Goal: Information Seeking & Learning: Find specific fact

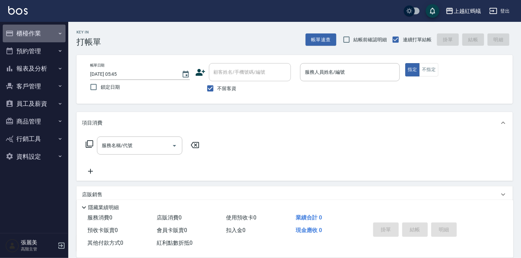
click at [26, 35] on button "櫃檯作業" at bounding box center [34, 34] width 63 height 18
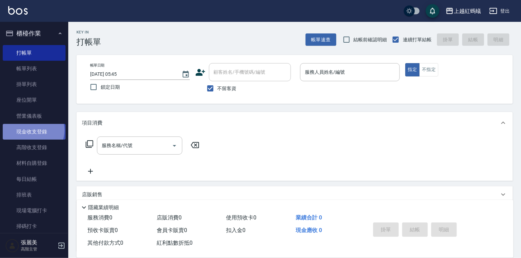
click at [33, 130] on link "現金收支登錄" at bounding box center [34, 132] width 63 height 16
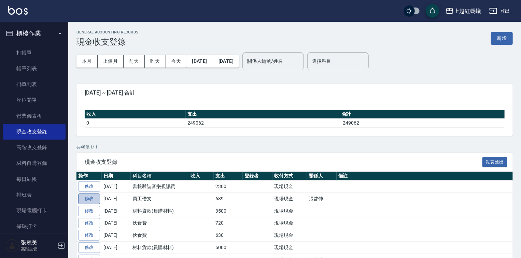
click at [88, 196] on link "修改" at bounding box center [89, 199] width 22 height 11
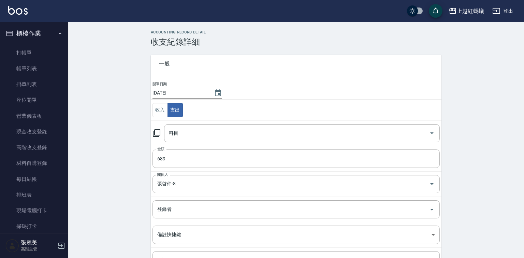
type input "6 員工借支"
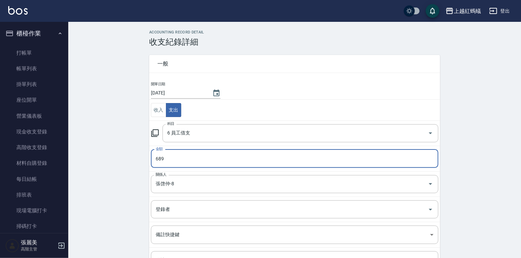
click at [164, 158] on input "689" at bounding box center [294, 159] width 287 height 18
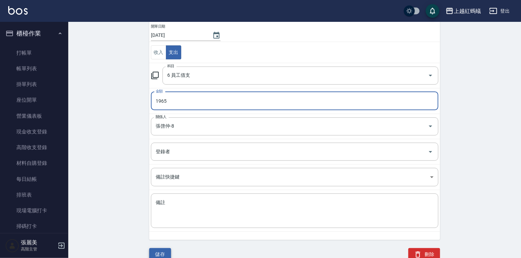
scroll to position [59, 0]
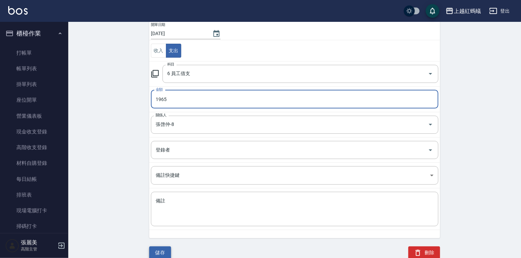
type input "1965"
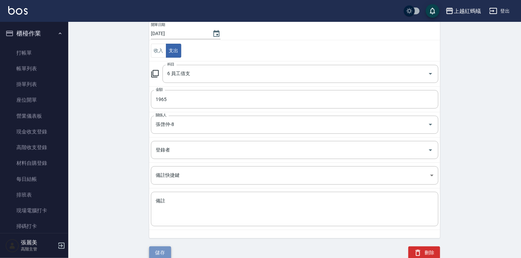
click at [169, 252] on button "儲存" at bounding box center [160, 253] width 22 height 13
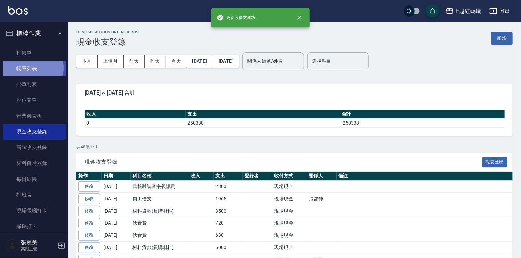
click at [31, 68] on link "帳單列表" at bounding box center [34, 69] width 63 height 16
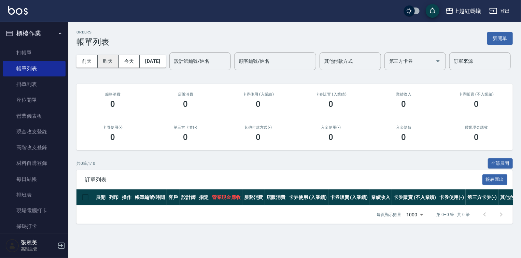
click at [111, 60] on button "昨天" at bounding box center [108, 61] width 21 height 13
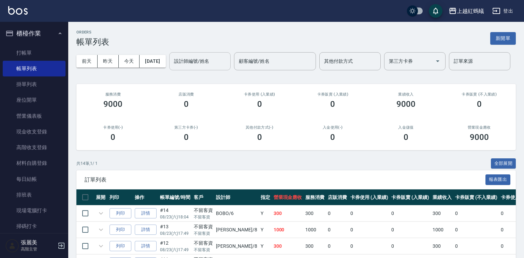
click at [169, 70] on div "設計師編號/姓名 設計師編號/姓名" at bounding box center [199, 61] width 61 height 18
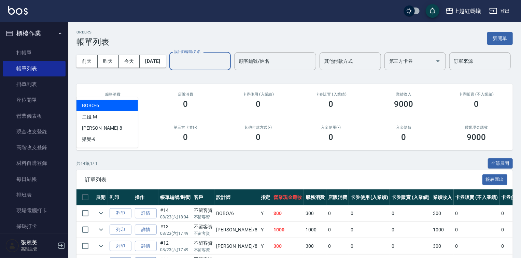
click at [114, 102] on div "BOBO -6" at bounding box center [106, 105] width 61 height 11
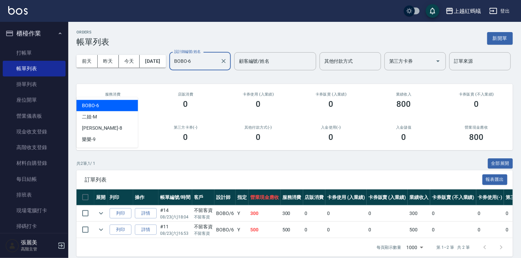
click at [172, 67] on input "BOBO-6" at bounding box center [194, 61] width 45 height 12
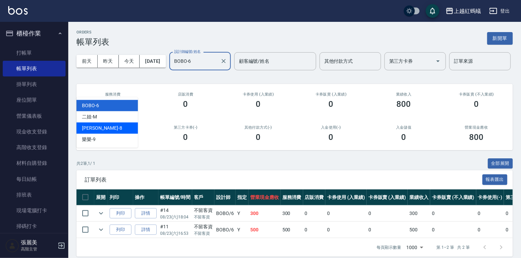
click at [102, 125] on div "[PERSON_NAME] -8" at bounding box center [106, 128] width 61 height 11
type input "[PERSON_NAME]-8"
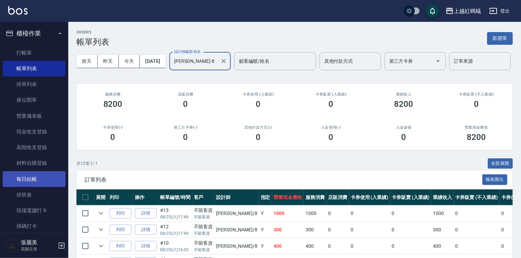
click at [30, 180] on link "每日結帳" at bounding box center [34, 179] width 63 height 16
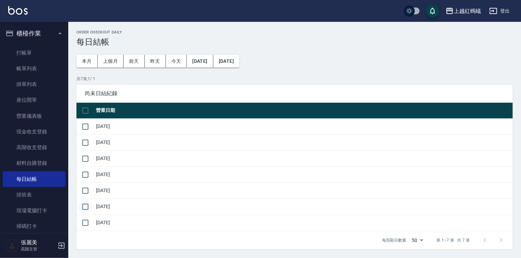
click at [87, 205] on input "checkbox" at bounding box center [85, 207] width 14 height 14
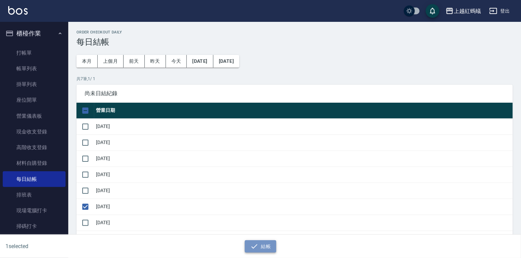
click at [262, 249] on button "結帳" at bounding box center [261, 246] width 32 height 13
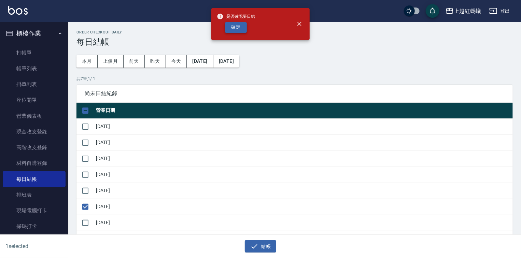
click at [241, 29] on button "確定" at bounding box center [236, 27] width 22 height 11
checkbox input "false"
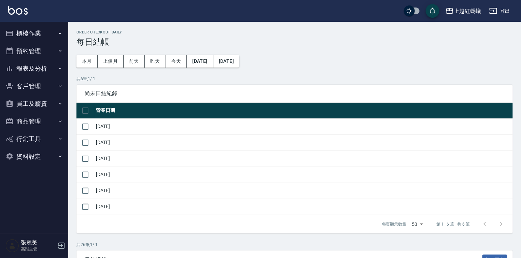
click at [23, 68] on button "報表及分析" at bounding box center [34, 69] width 63 height 18
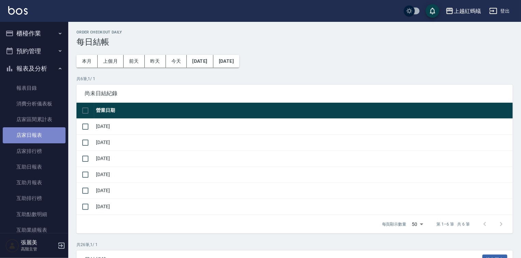
click at [34, 132] on link "店家日報表" at bounding box center [34, 135] width 63 height 16
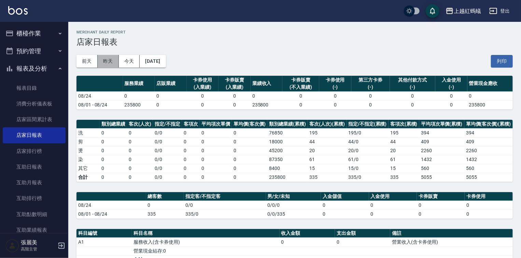
click at [106, 66] on button "昨天" at bounding box center [108, 61] width 21 height 13
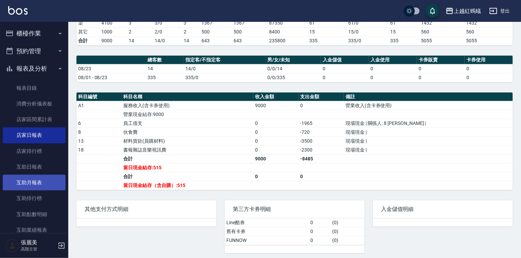
scroll to position [191, 0]
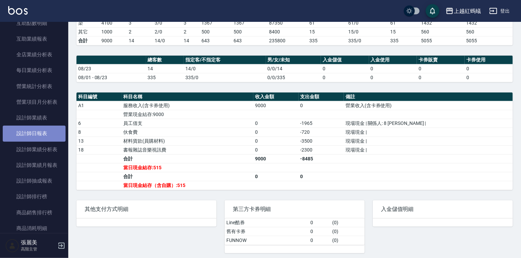
click at [40, 136] on link "設計師日報表" at bounding box center [34, 134] width 63 height 16
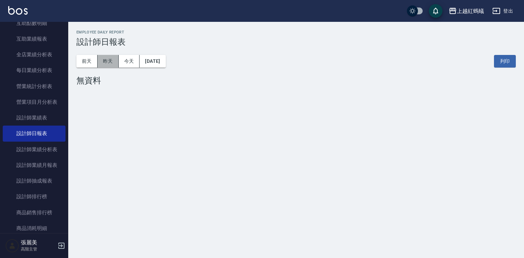
click at [111, 62] on button "昨天" at bounding box center [108, 61] width 21 height 13
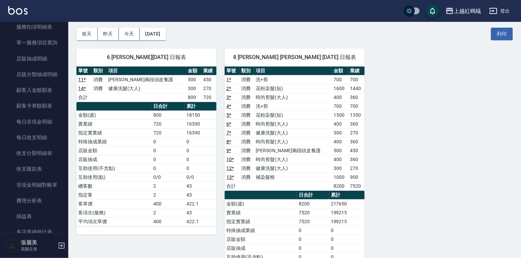
scroll to position [574, 0]
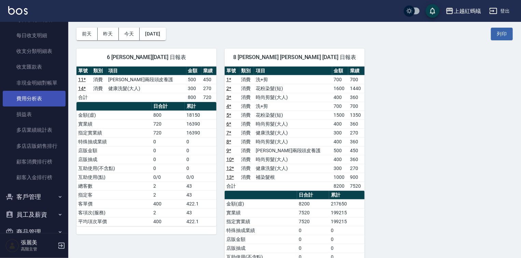
click at [18, 101] on link "費用分析表" at bounding box center [34, 99] width 63 height 16
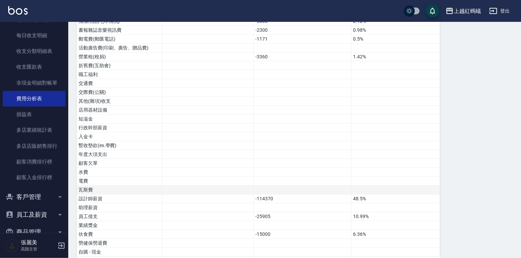
scroll to position [331, 0]
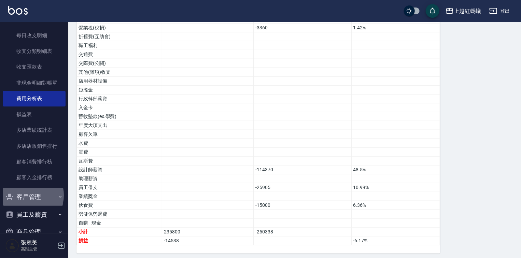
click at [22, 195] on button "客戶管理" at bounding box center [34, 197] width 63 height 18
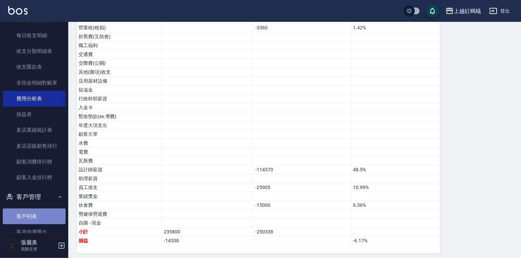
click at [38, 216] on link "客戶列表" at bounding box center [34, 217] width 63 height 16
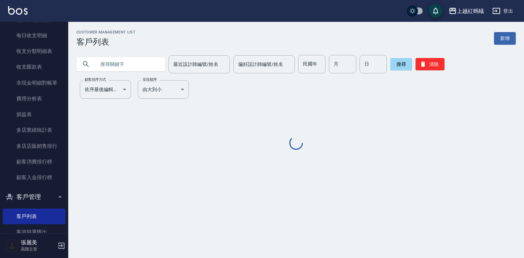
click at [118, 62] on input "text" at bounding box center [128, 64] width 64 height 18
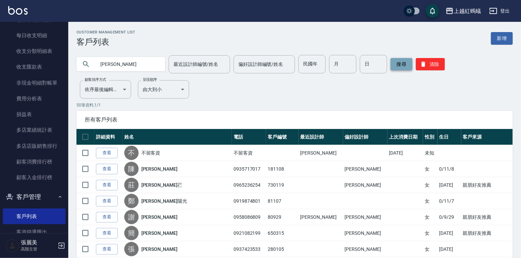
click at [406, 63] on button "搜尋" at bounding box center [402, 64] width 22 height 12
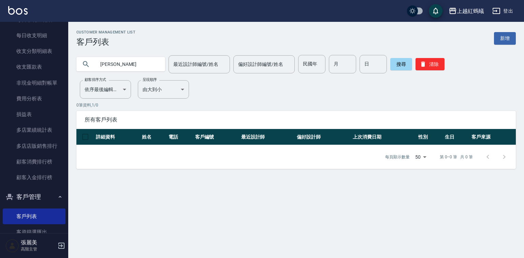
click at [135, 67] on input "小麗" at bounding box center [128, 64] width 64 height 18
type input "小"
type input "吳"
click at [403, 66] on button "搜尋" at bounding box center [402, 64] width 22 height 12
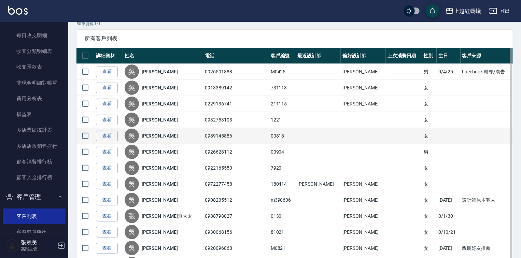
scroll to position [82, 0]
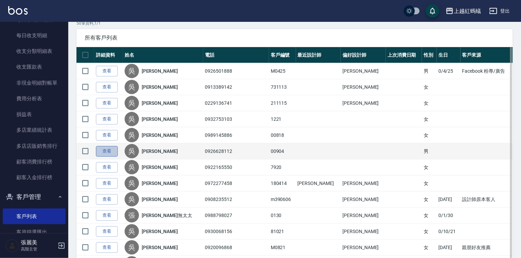
click at [106, 153] on link "查看" at bounding box center [107, 151] width 22 height 11
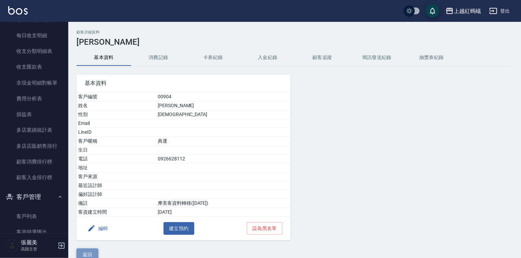
click at [86, 253] on button "返回" at bounding box center [87, 255] width 22 height 13
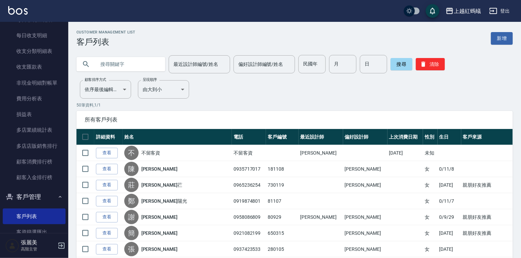
click at [122, 61] on input "text" at bounding box center [128, 64] width 64 height 18
type input "吳"
click at [392, 67] on button "搜尋" at bounding box center [402, 64] width 22 height 12
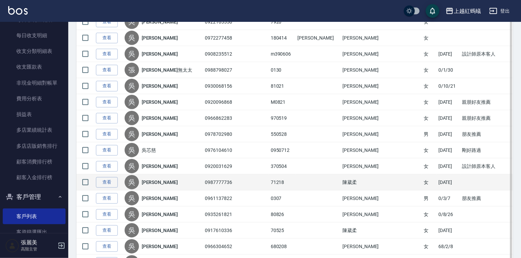
scroll to position [226, 0]
